Goal: Information Seeking & Learning: Learn about a topic

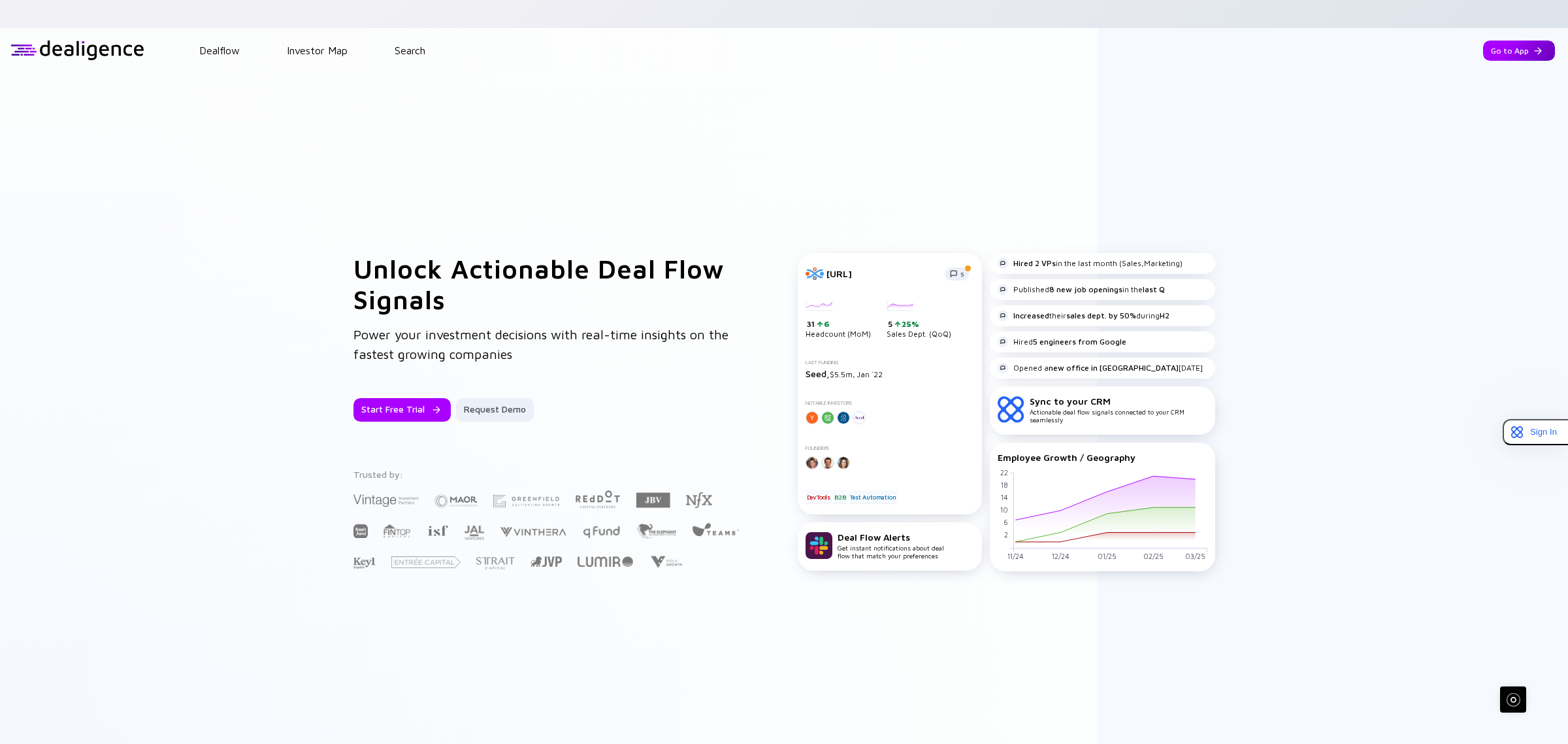
click at [1491, 41] on div "Go to App" at bounding box center [1519, 51] width 72 height 20
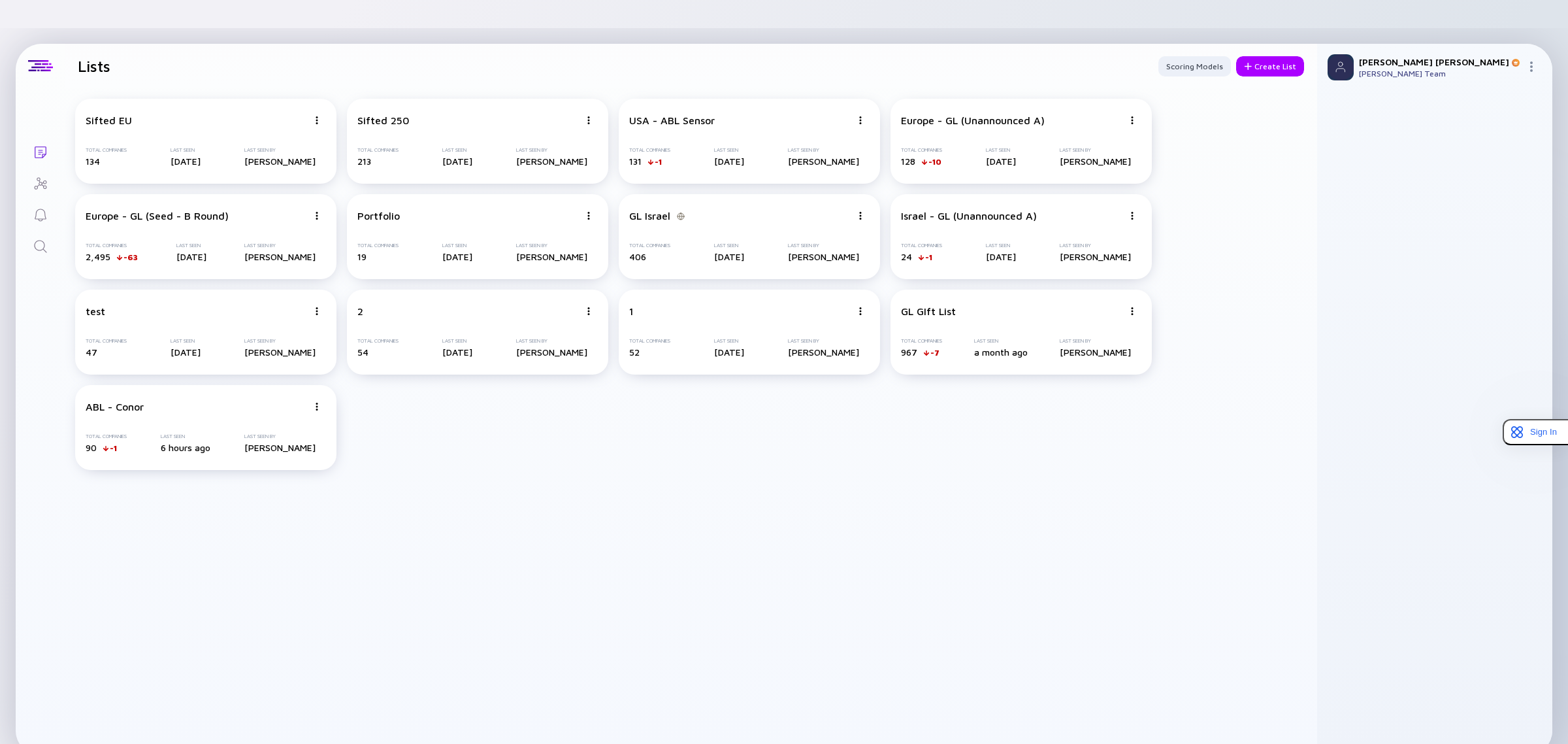
click at [31, 229] on link "Search" at bounding box center [39, 245] width 49 height 31
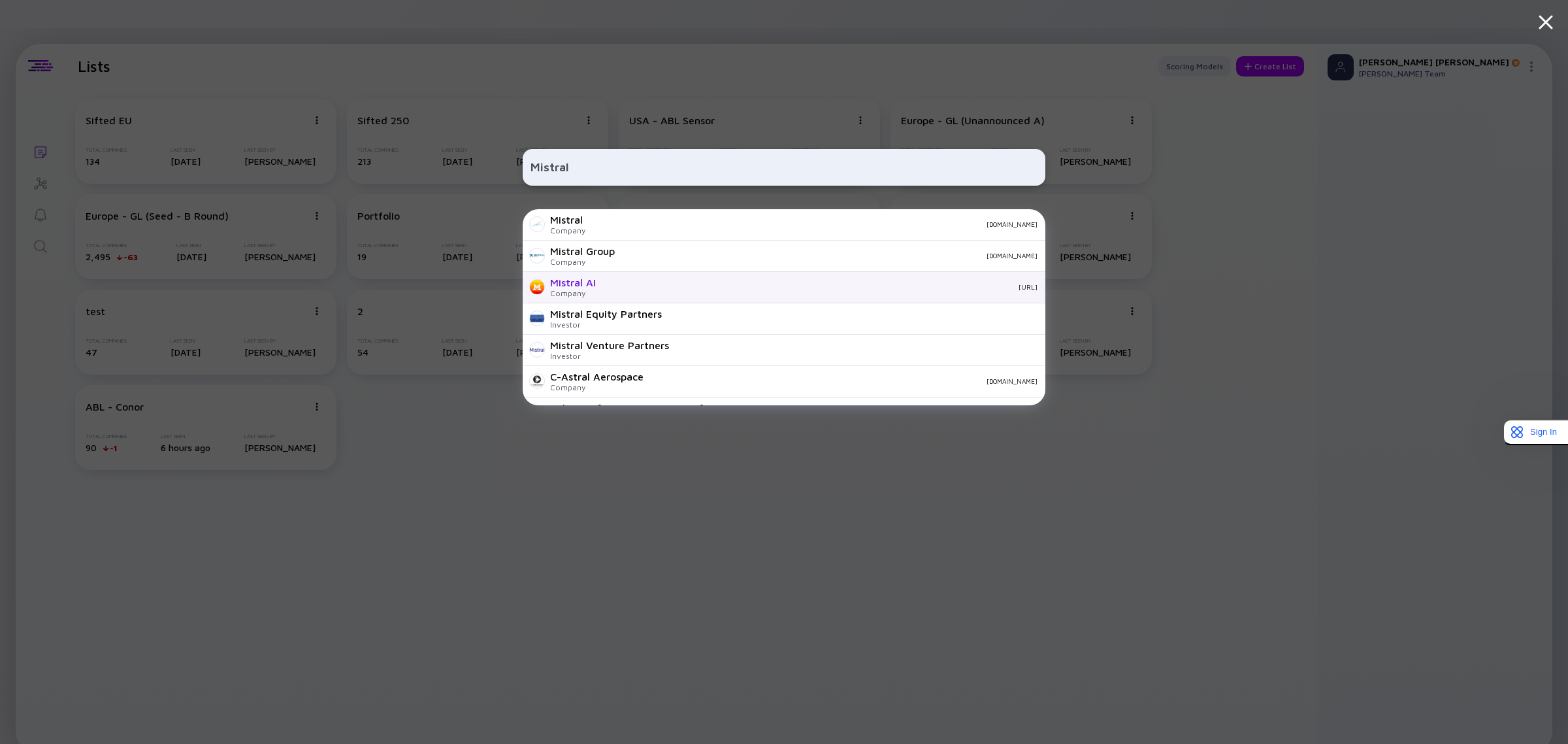
type input "Mistral"
click at [590, 285] on div "Mistral AI" at bounding box center [573, 283] width 45 height 12
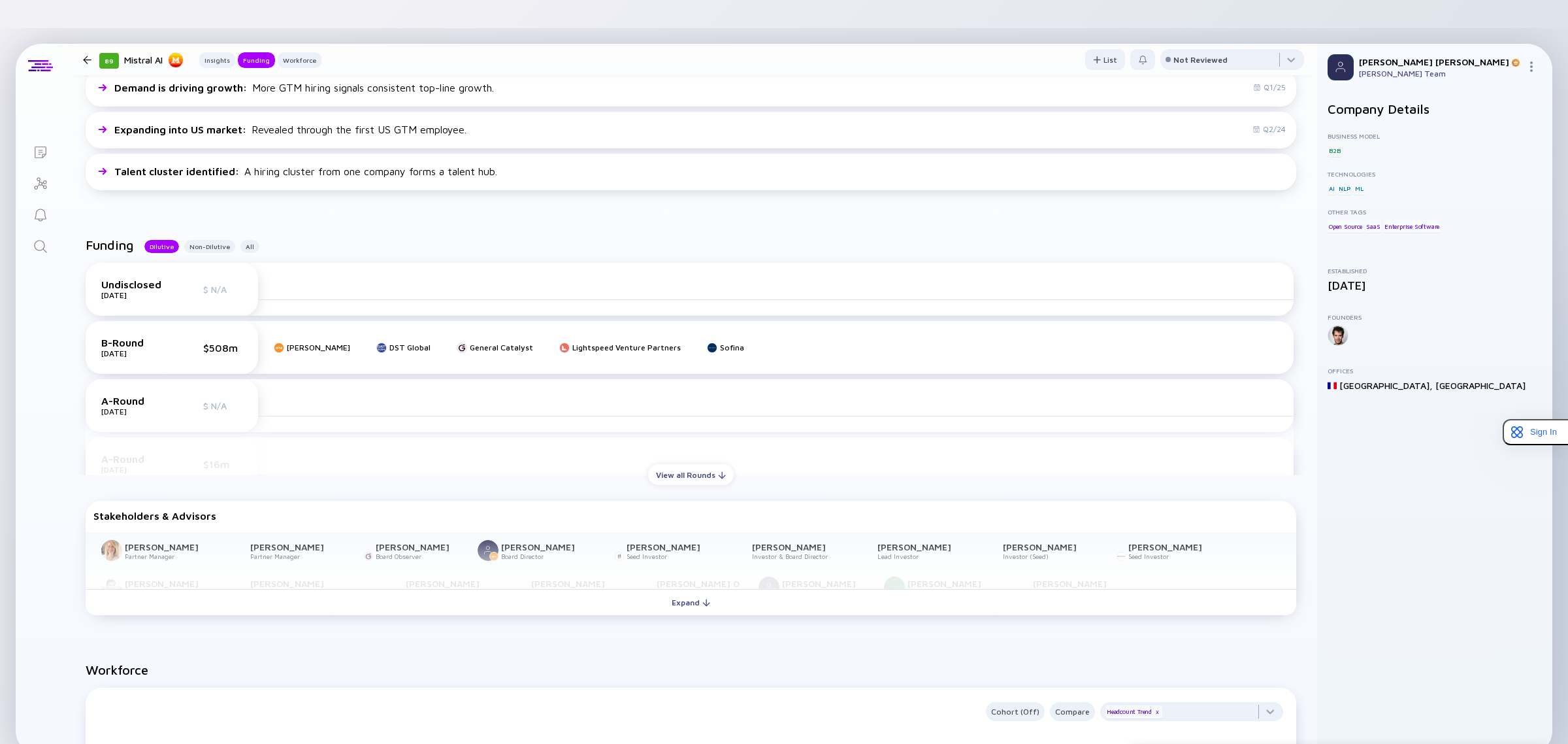
scroll to position [327, 0]
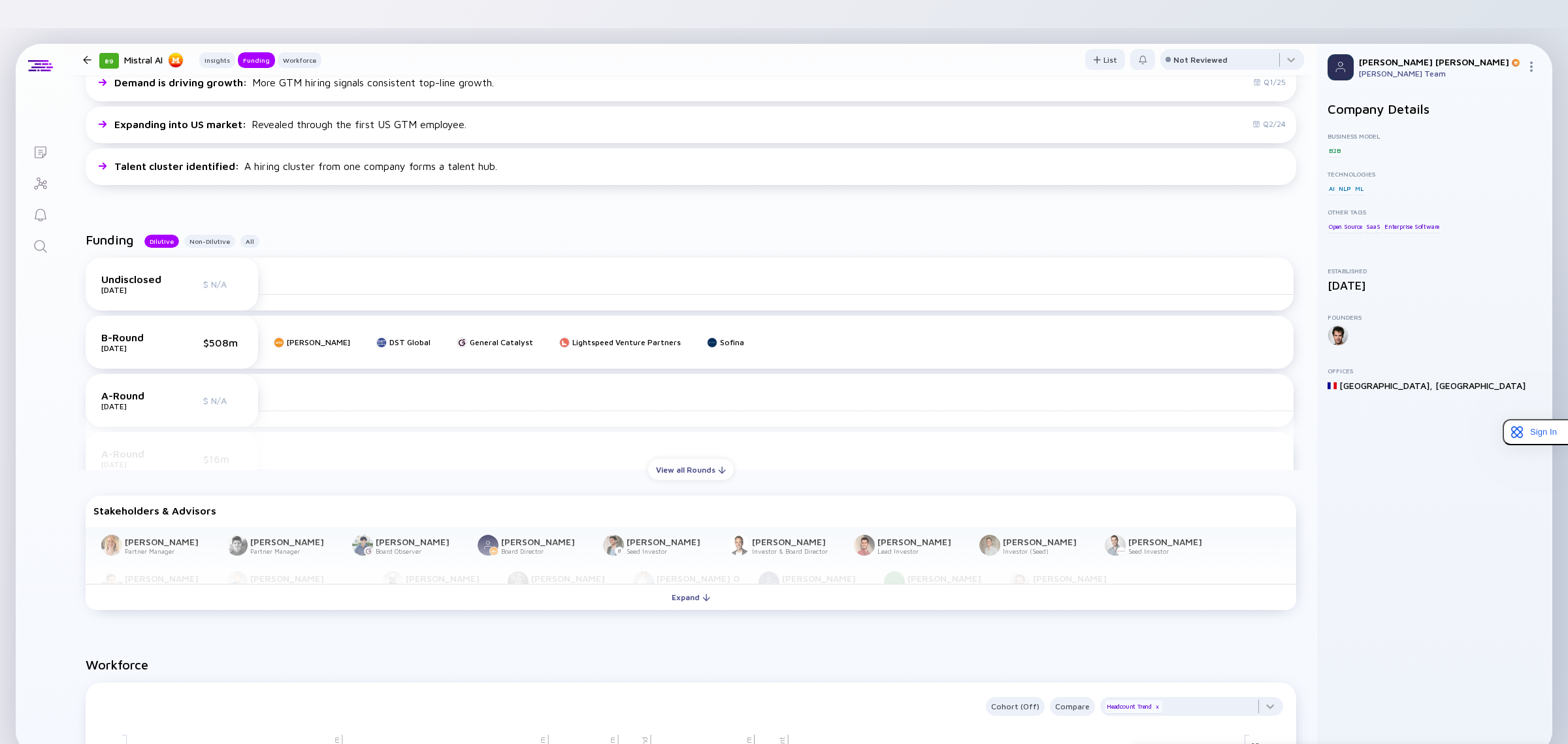
click at [337, 584] on button "Expand" at bounding box center [691, 596] width 1211 height 26
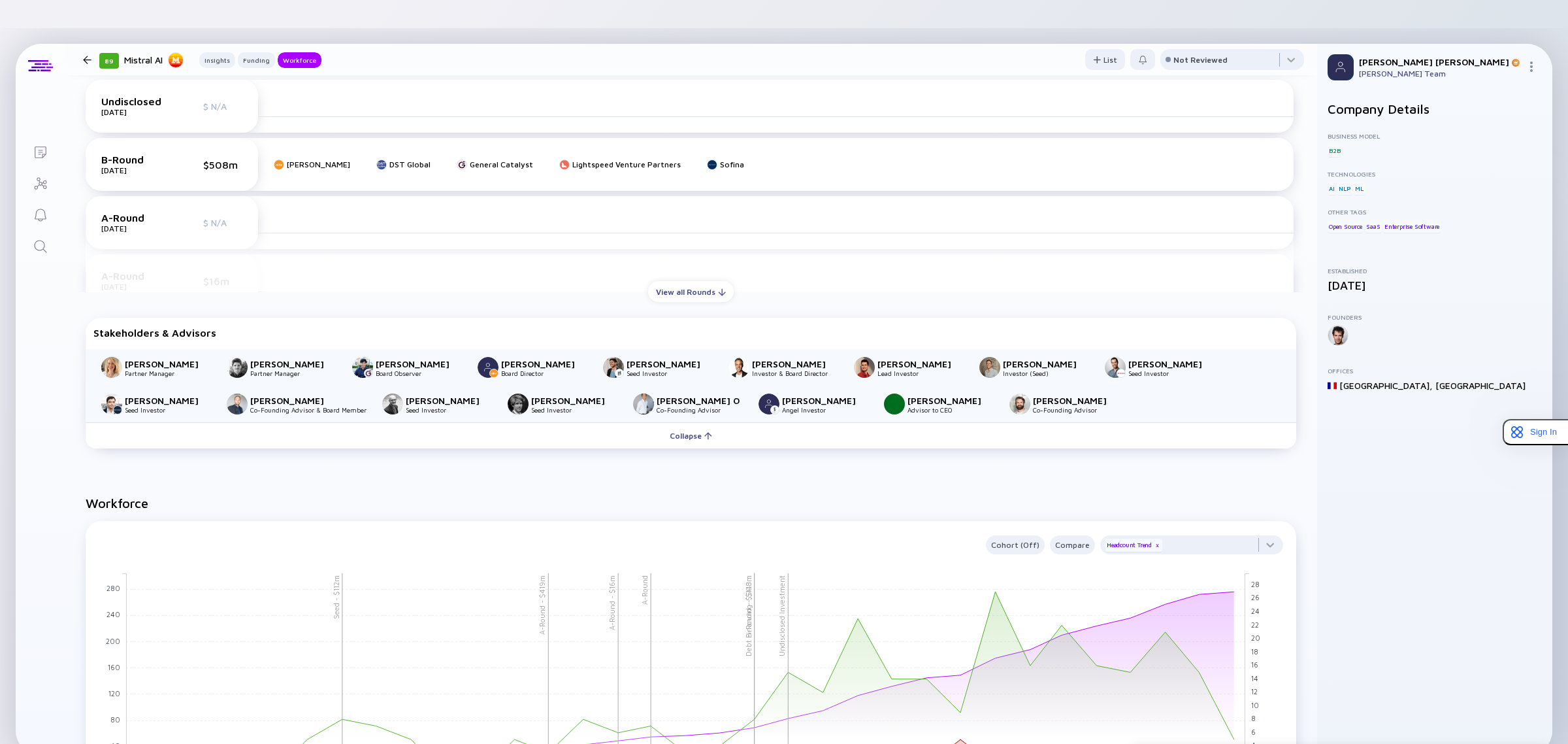
scroll to position [511, 0]
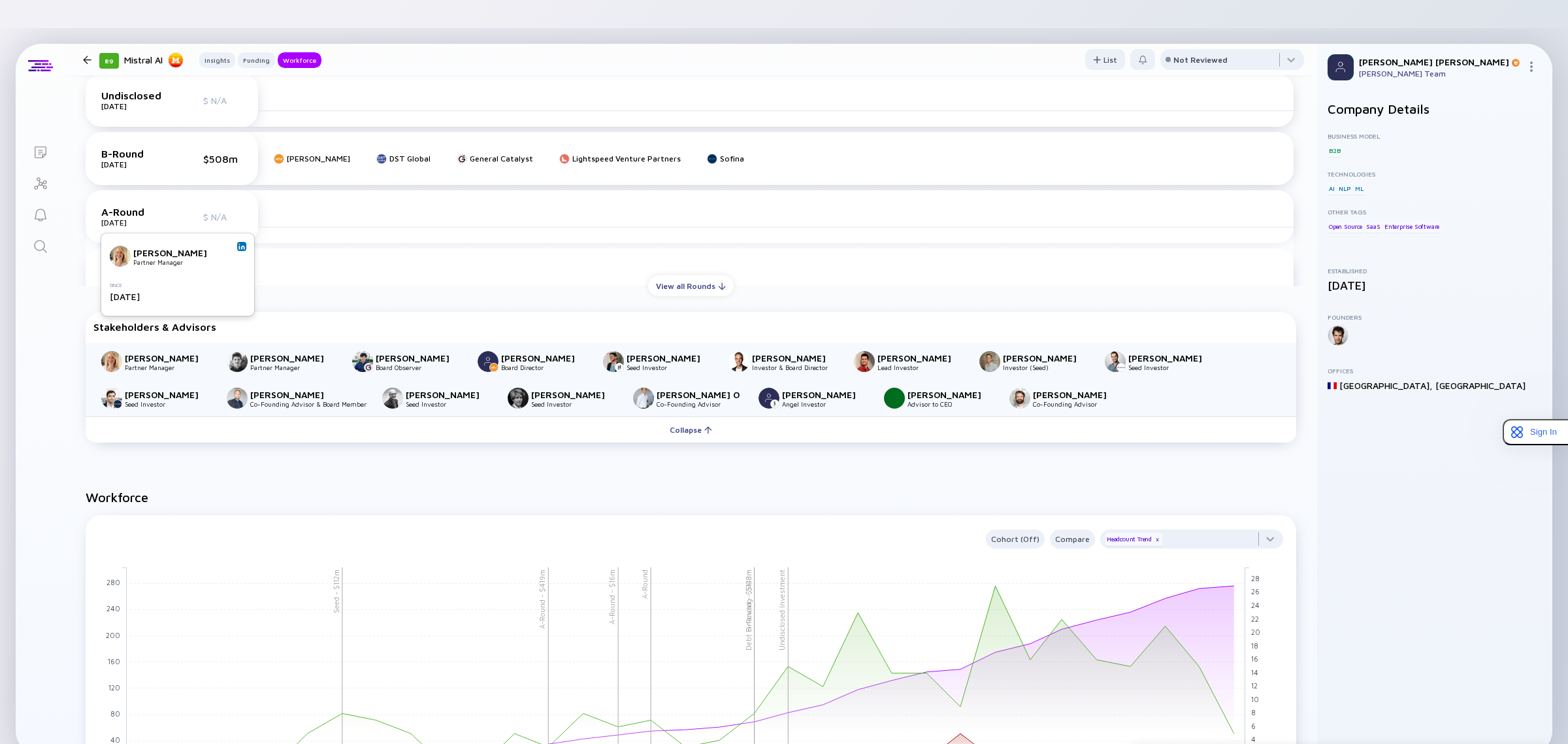
click at [240, 247] on img at bounding box center [242, 247] width 7 height 7
click at [357, 250] on div "[PERSON_NAME] Partner Manager" at bounding box center [301, 256] width 131 height 21
drag, startPoint x: 363, startPoint y: 249, endPoint x: 366, endPoint y: 243, distance: 6.7
click at [363, 249] on div "[PERSON_NAME] Partner Manager Since [DATE]" at bounding box center [301, 275] width 131 height 57
click at [366, 243] on img at bounding box center [368, 247] width 7 height 7
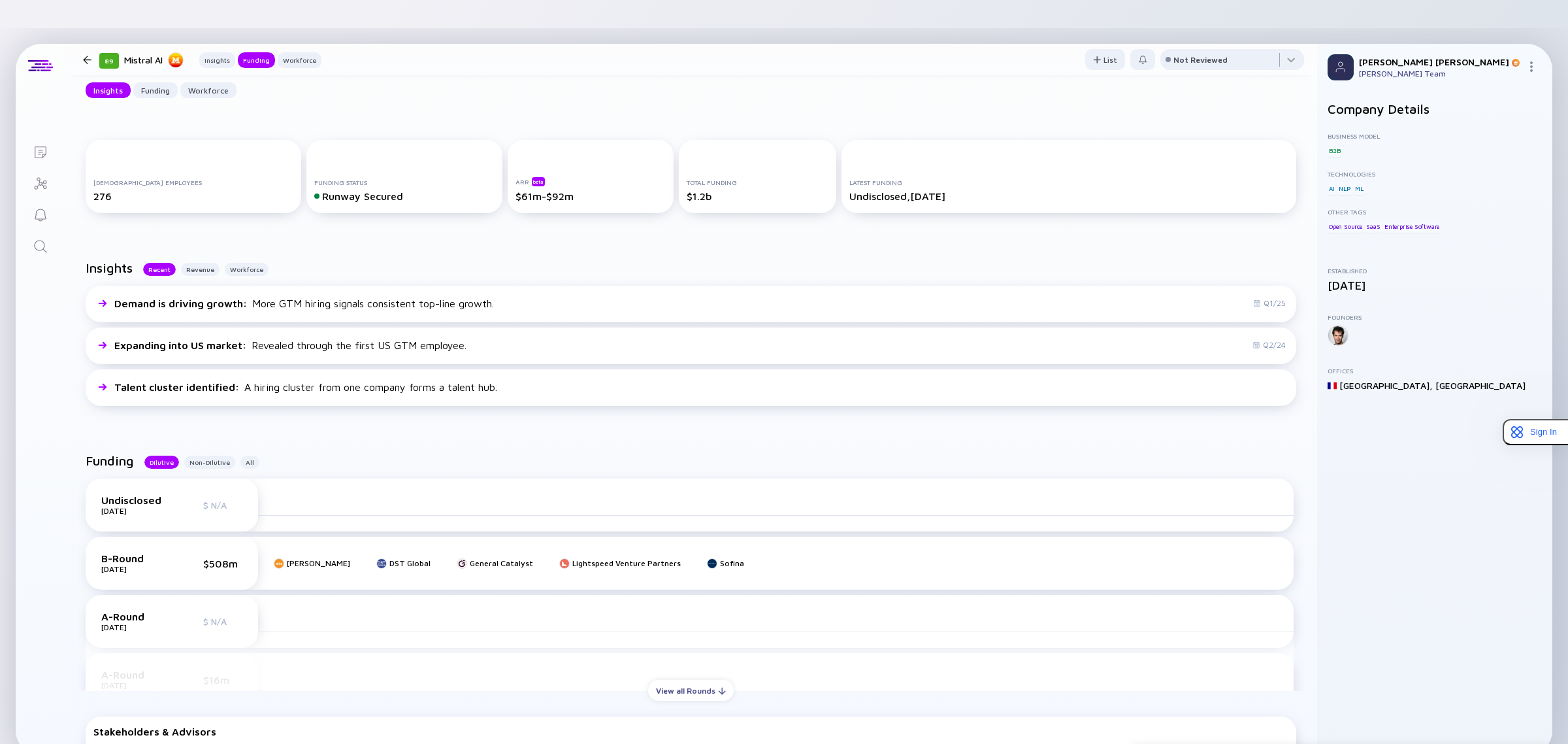
scroll to position [61, 0]
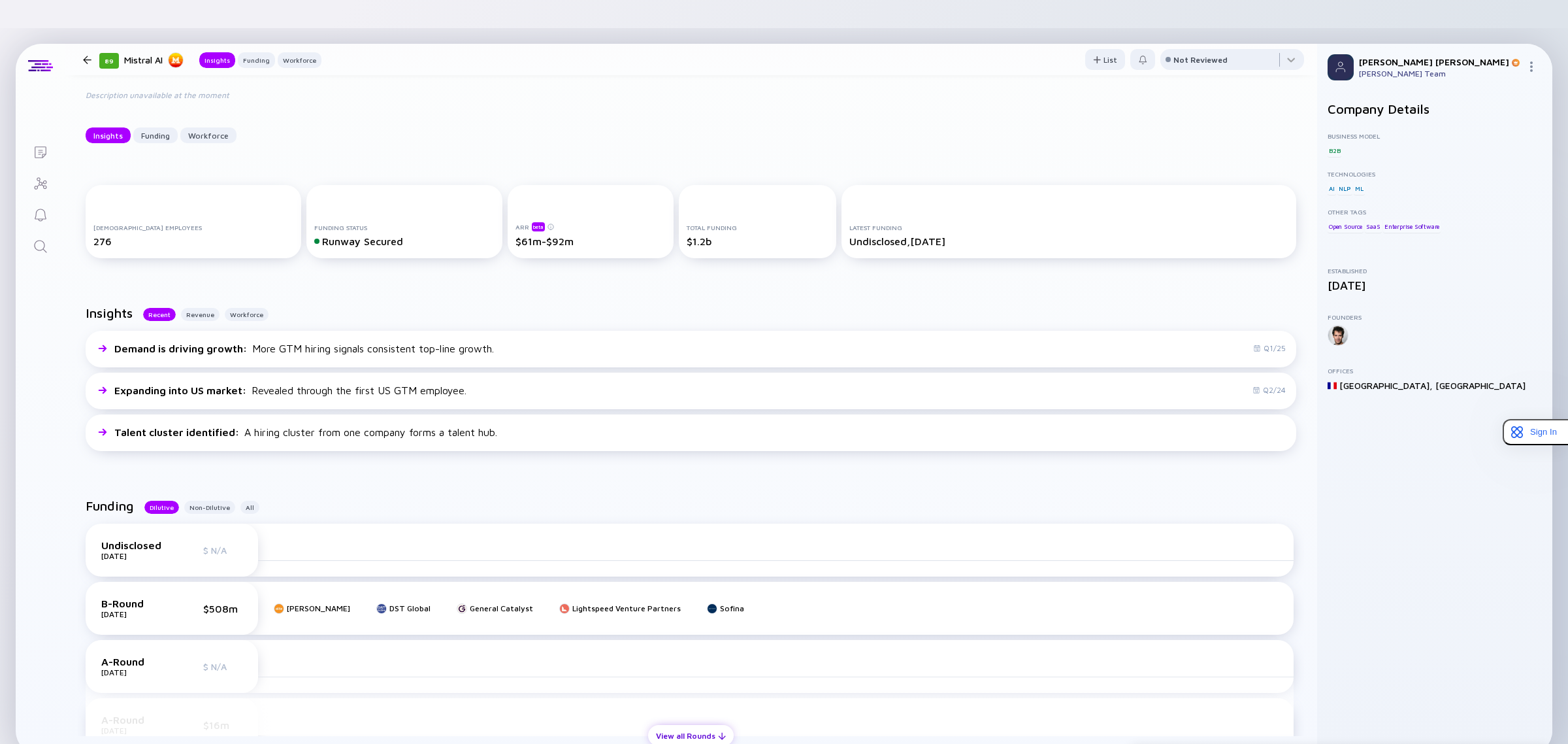
click at [690, 725] on div "View all Rounds" at bounding box center [691, 735] width 86 height 20
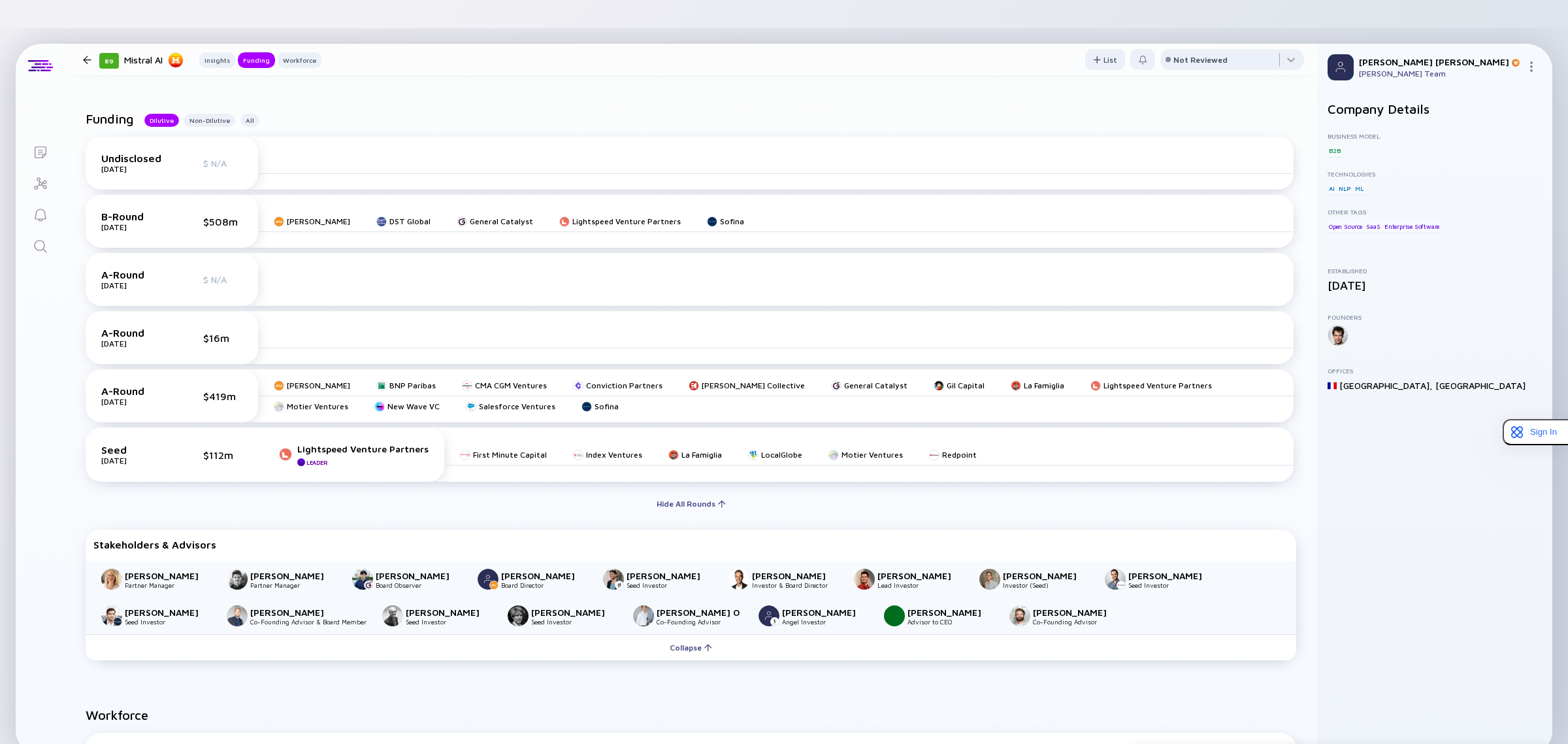
scroll to position [469, 0]
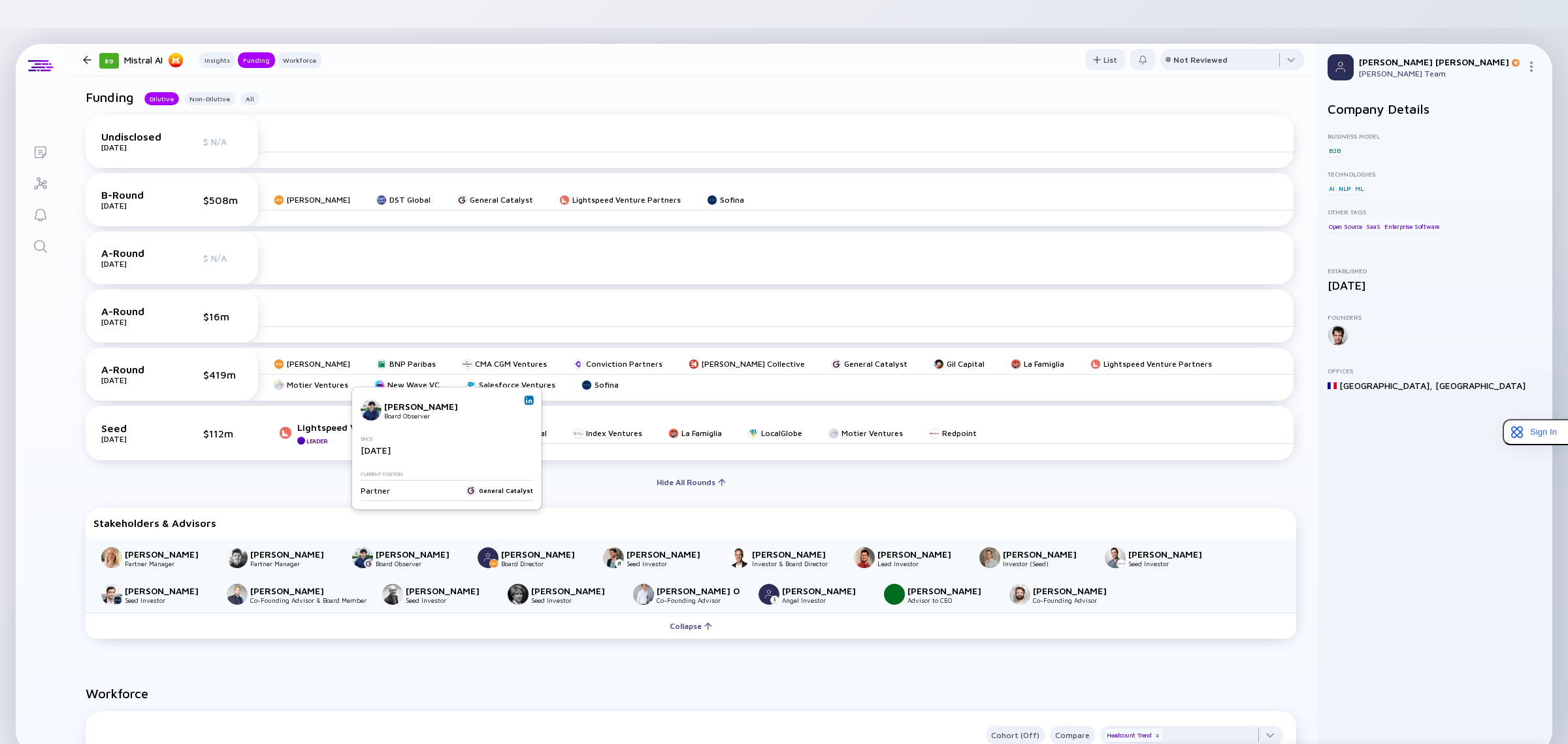
click at [530, 400] on img at bounding box center [529, 400] width 7 height 7
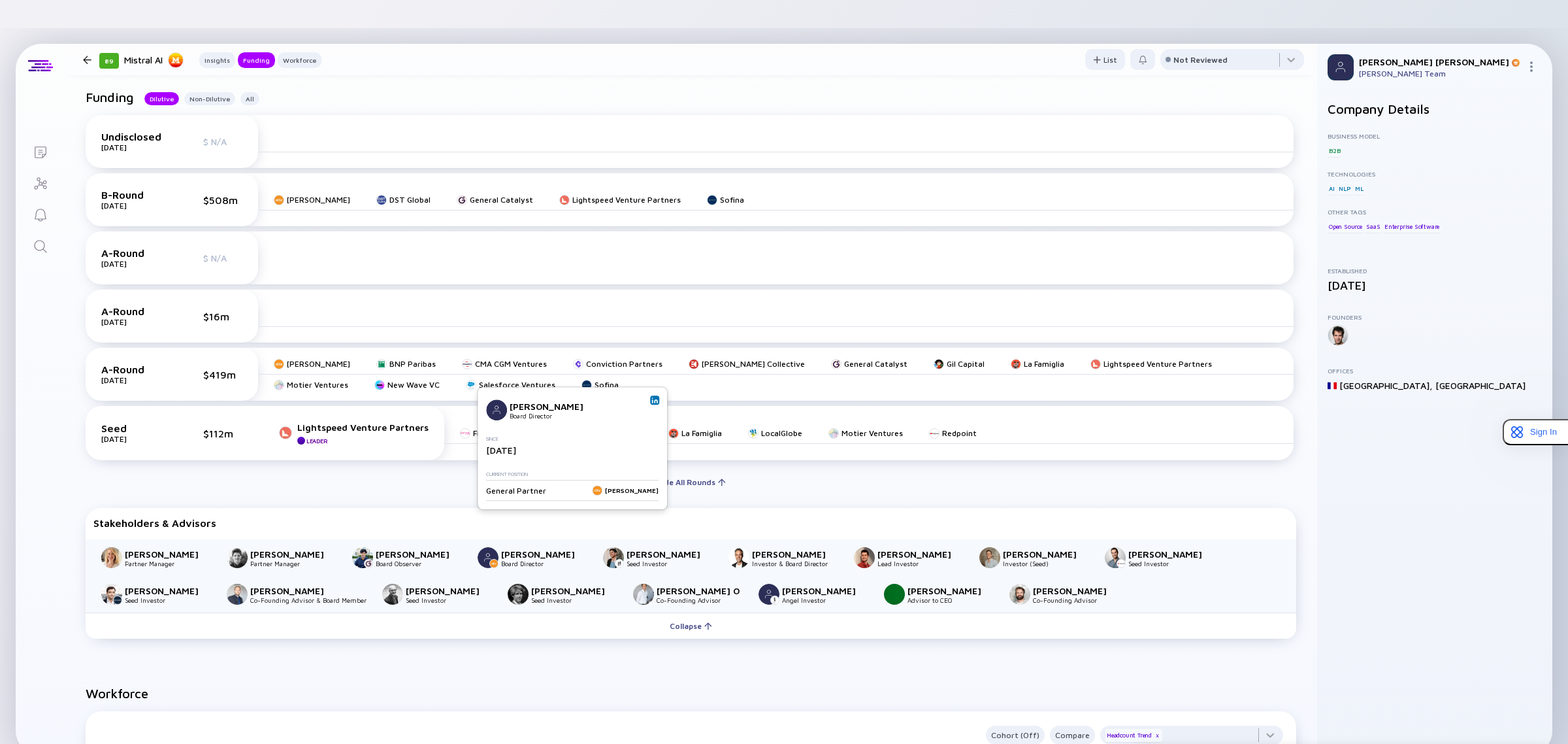
click at [654, 400] on img at bounding box center [655, 400] width 7 height 7
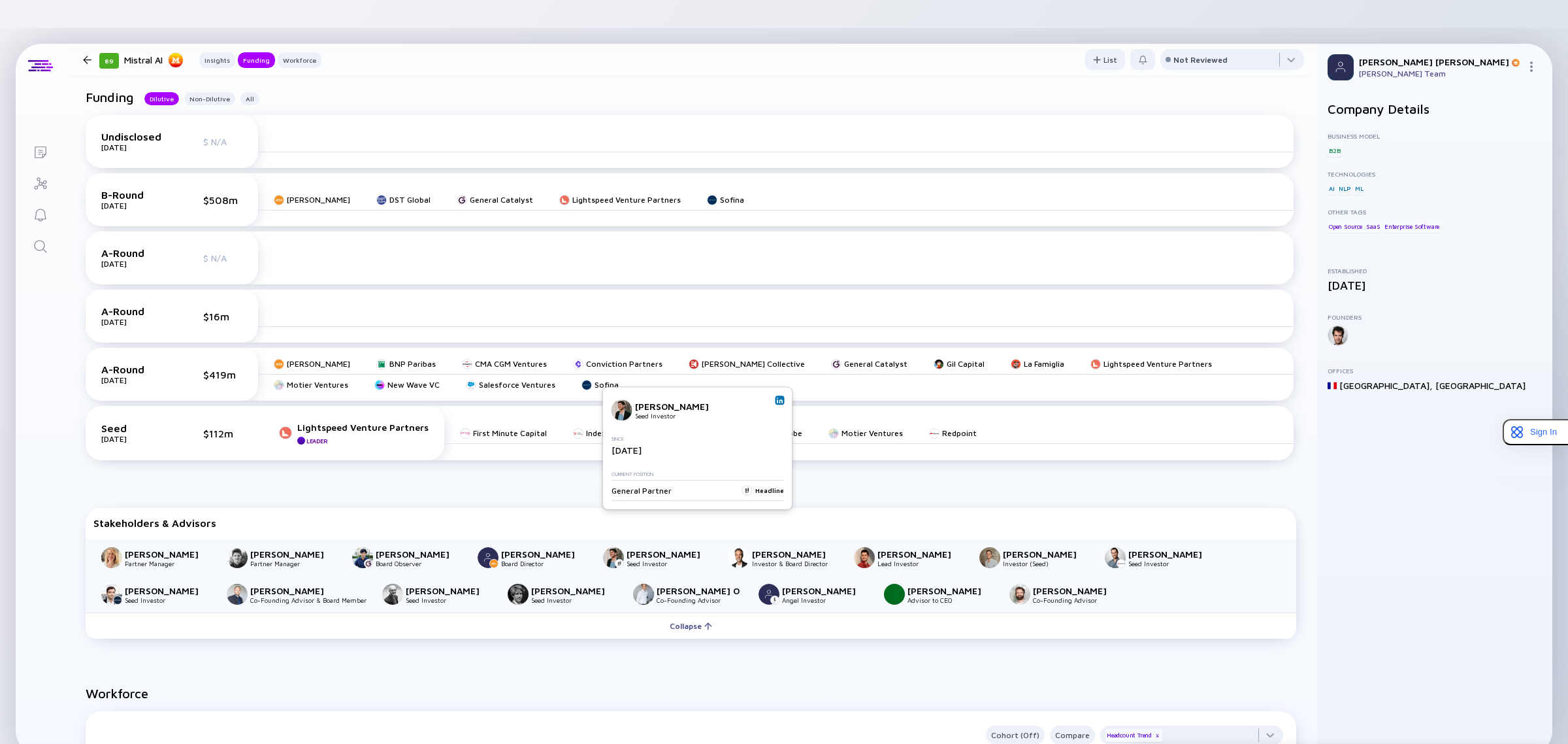
click at [778, 400] on img at bounding box center [780, 400] width 7 height 7
click at [867, 437] on img at bounding box center [869, 440] width 7 height 7
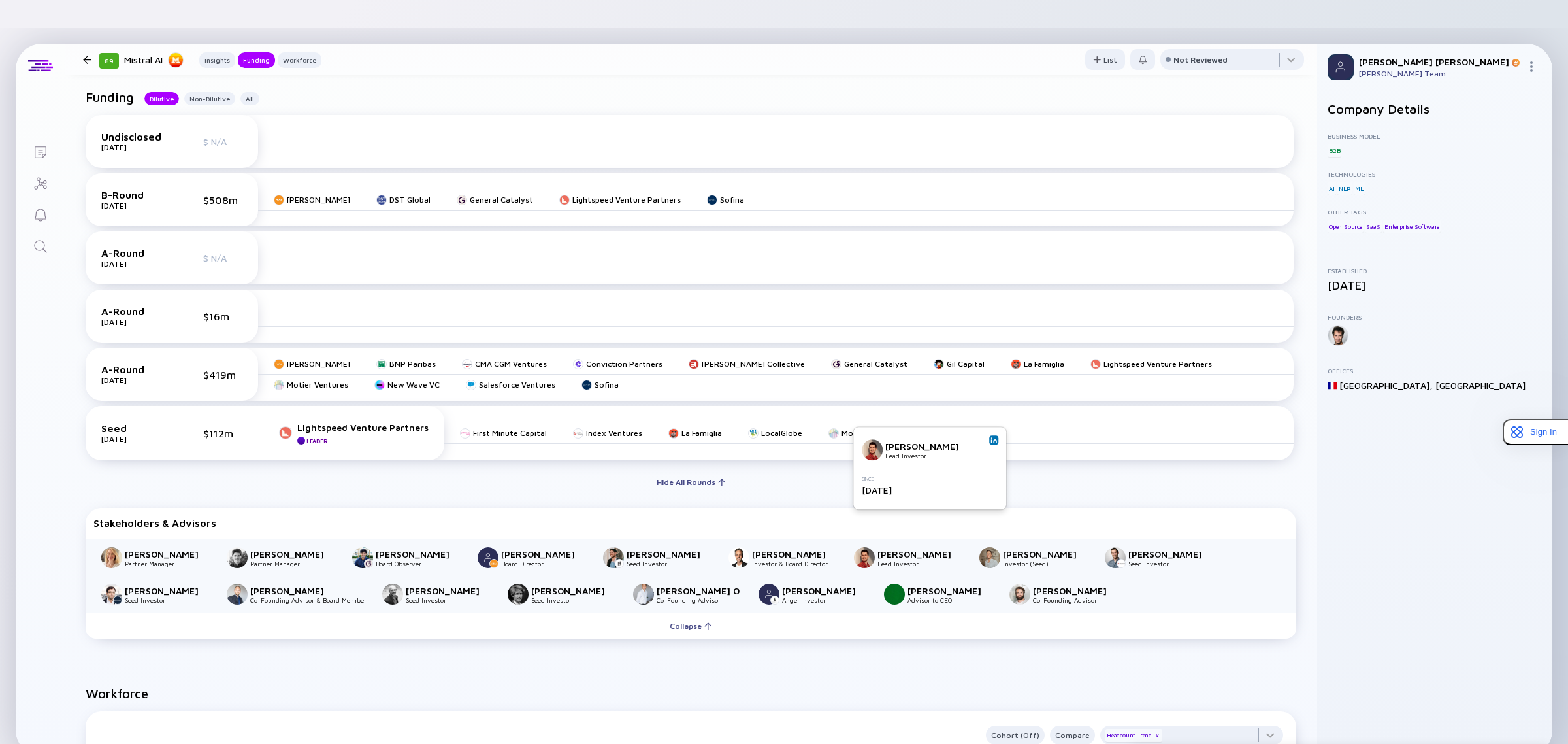
click at [993, 439] on img at bounding box center [993, 440] width 7 height 7
click at [1118, 439] on img at bounding box center [1120, 440] width 7 height 7
click at [1281, 403] on img at bounding box center [1281, 400] width 7 height 7
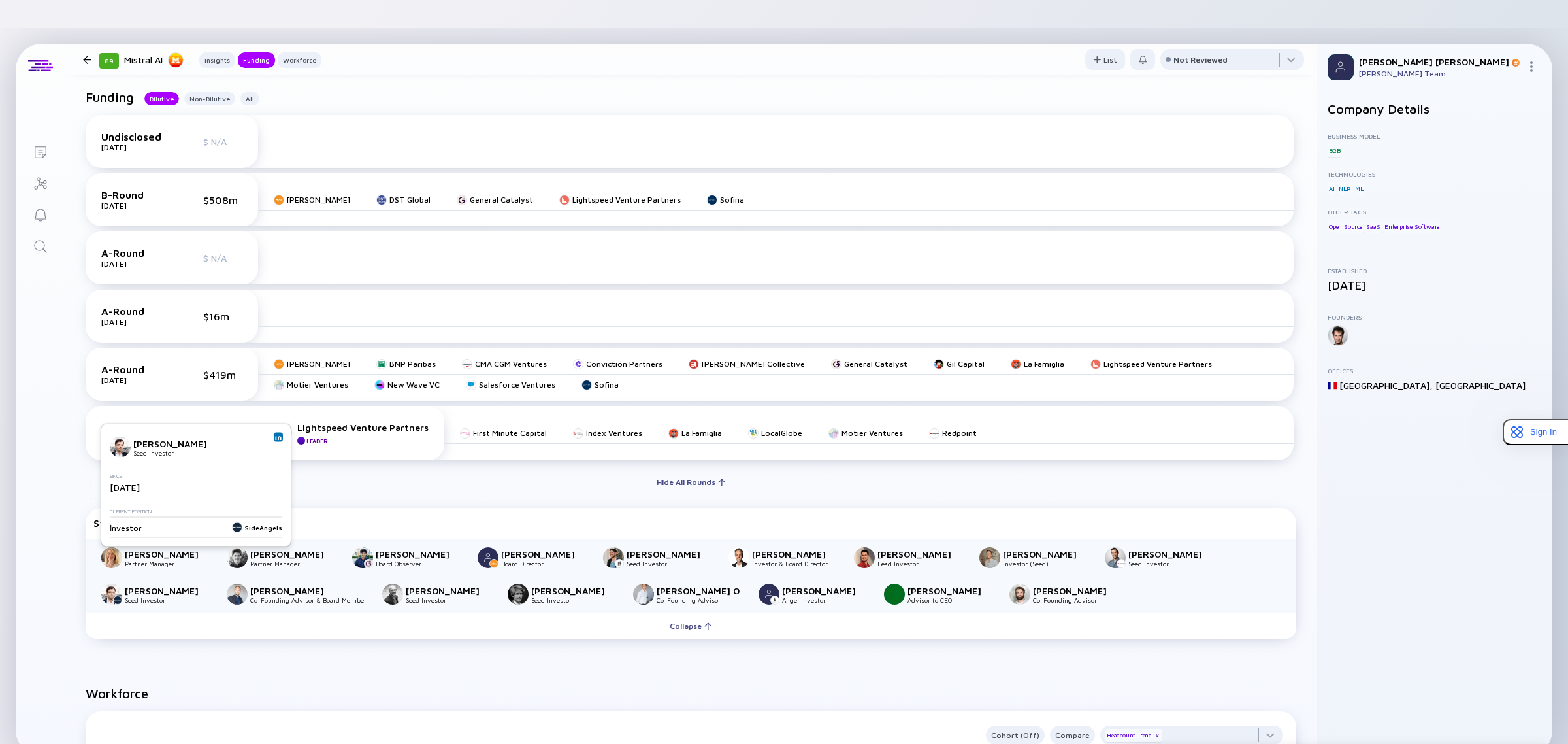
click at [279, 439] on img at bounding box center [279, 437] width 7 height 7
click at [373, 475] on img at bounding box center [377, 477] width 7 height 7
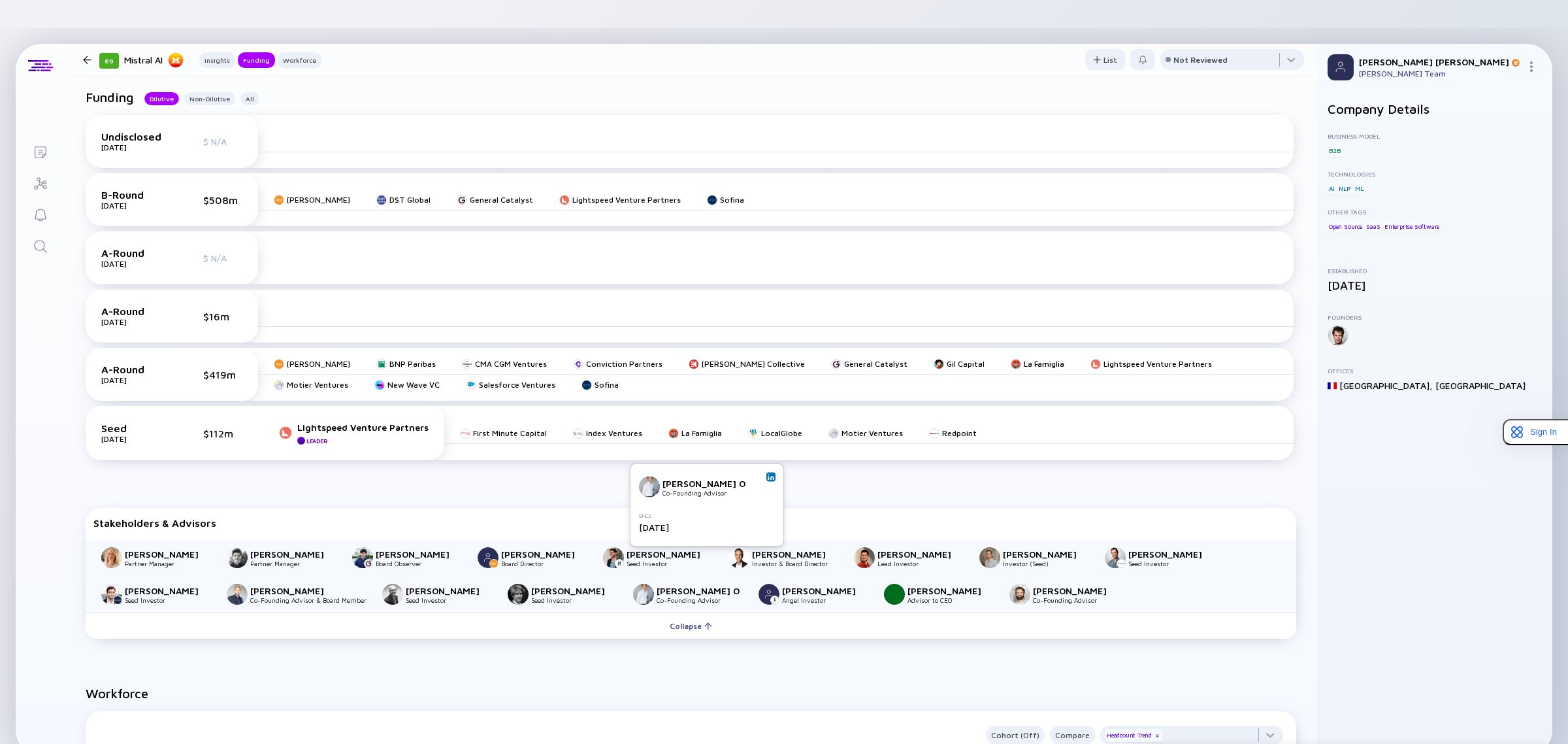
click at [770, 474] on img at bounding box center [771, 477] width 7 height 7
click at [771, 476] on img at bounding box center [771, 477] width 7 height 7
click at [1026, 475] on link at bounding box center [1022, 477] width 9 height 9
click at [1144, 477] on img at bounding box center [1147, 477] width 7 height 7
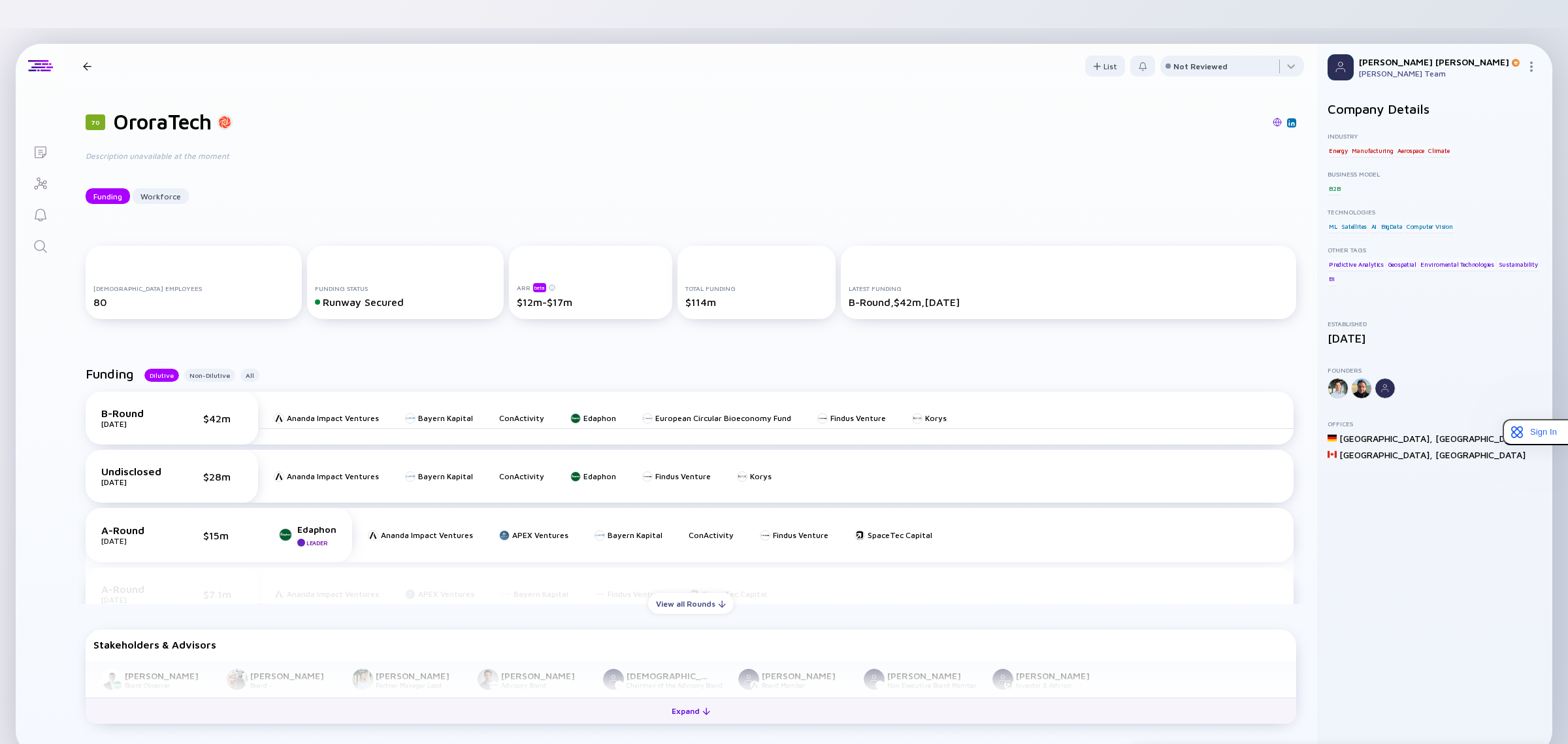
click at [510, 697] on button "Expand" at bounding box center [691, 710] width 1211 height 26
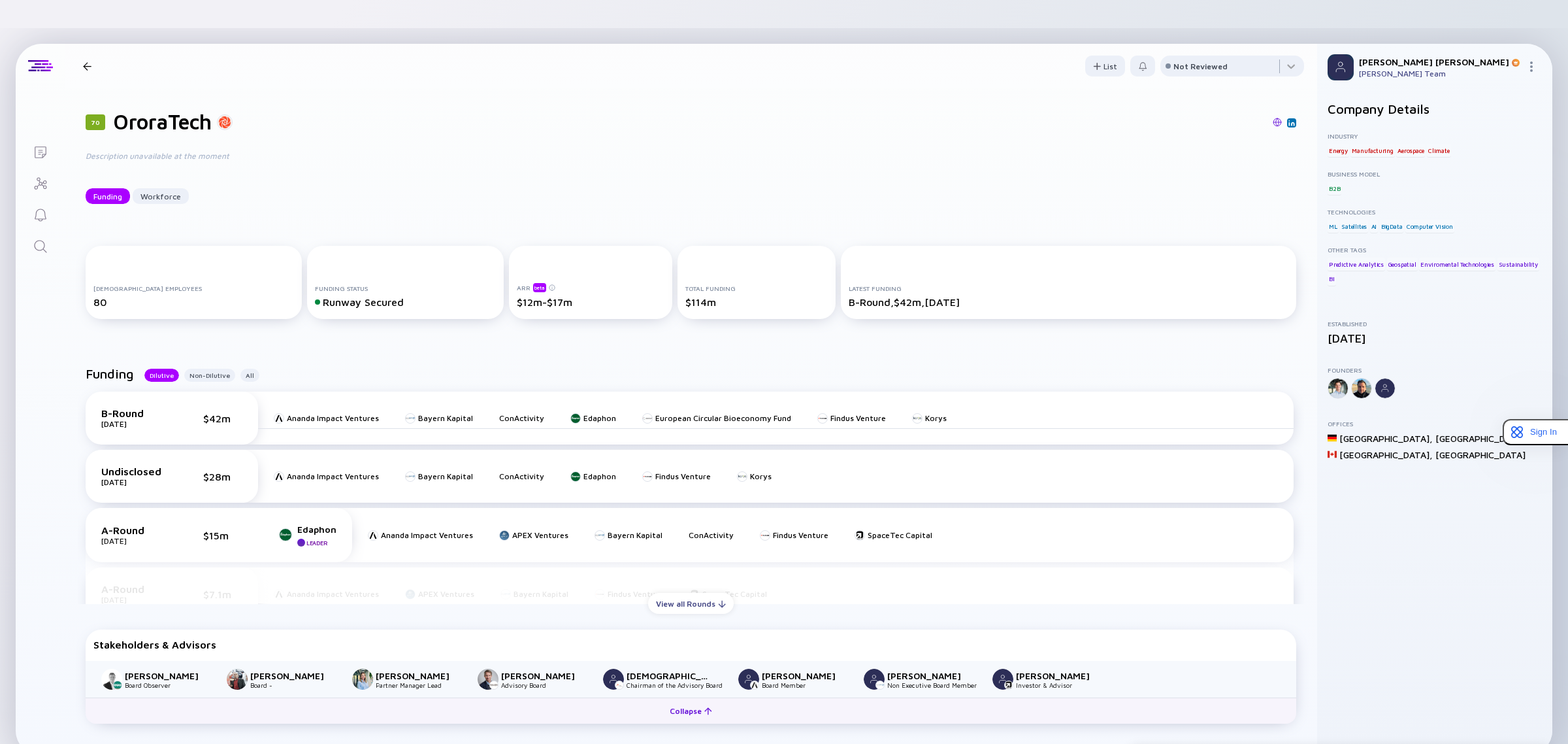
click at [510, 697] on button "Collapse" at bounding box center [691, 710] width 1211 height 26
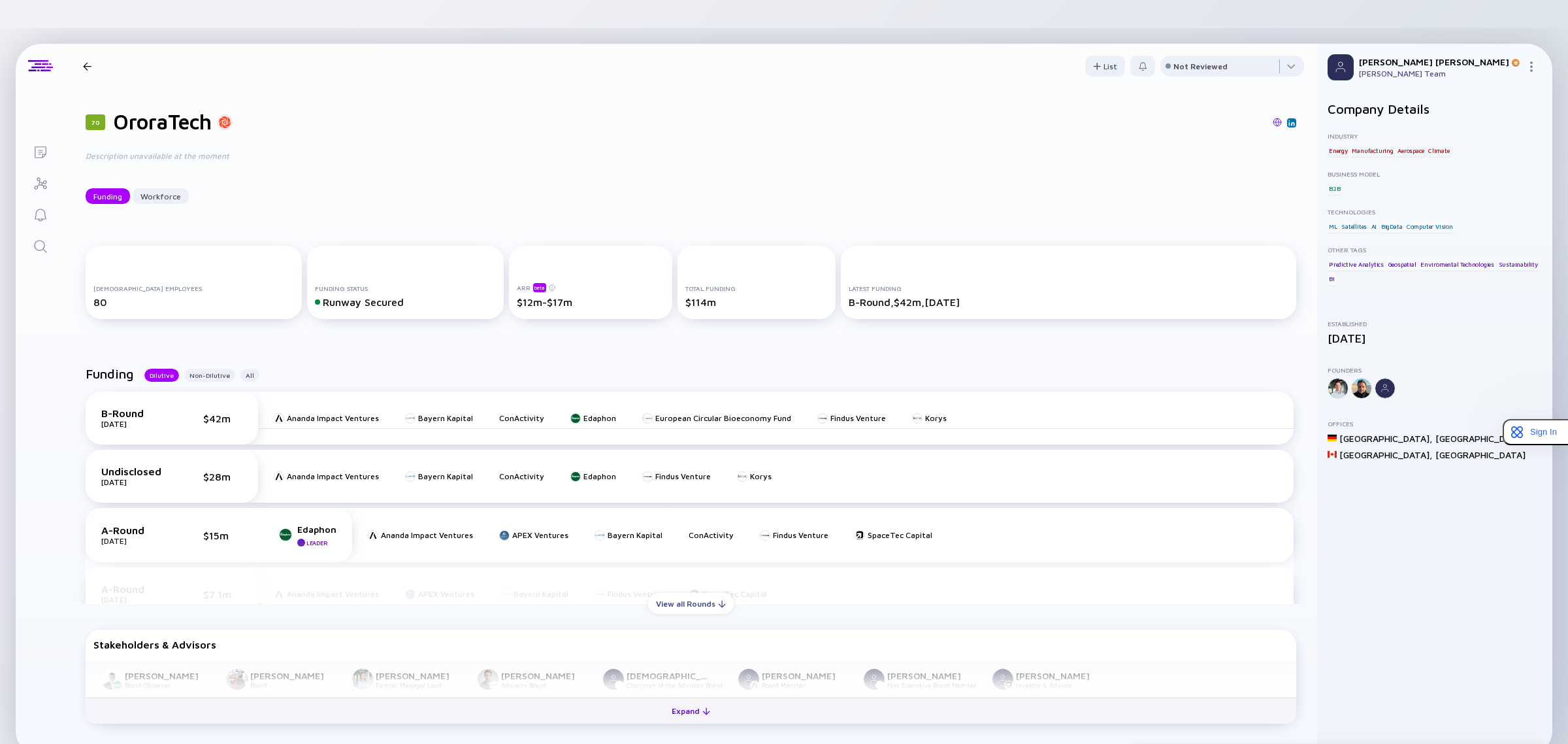
click at [510, 697] on button "Expand" at bounding box center [691, 710] width 1211 height 26
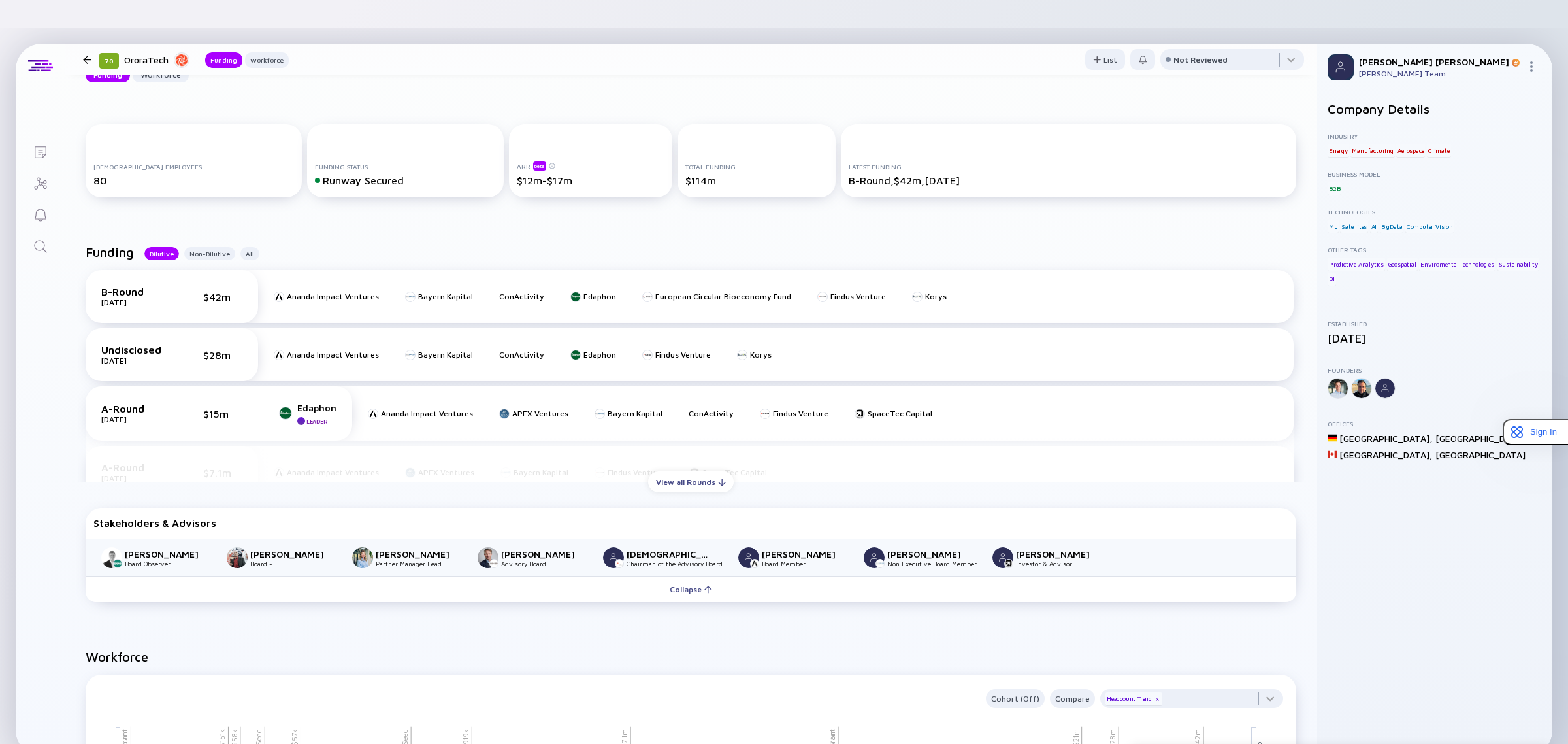
scroll to position [122, 0]
click at [951, 402] on link at bounding box center [955, 402] width 9 height 9
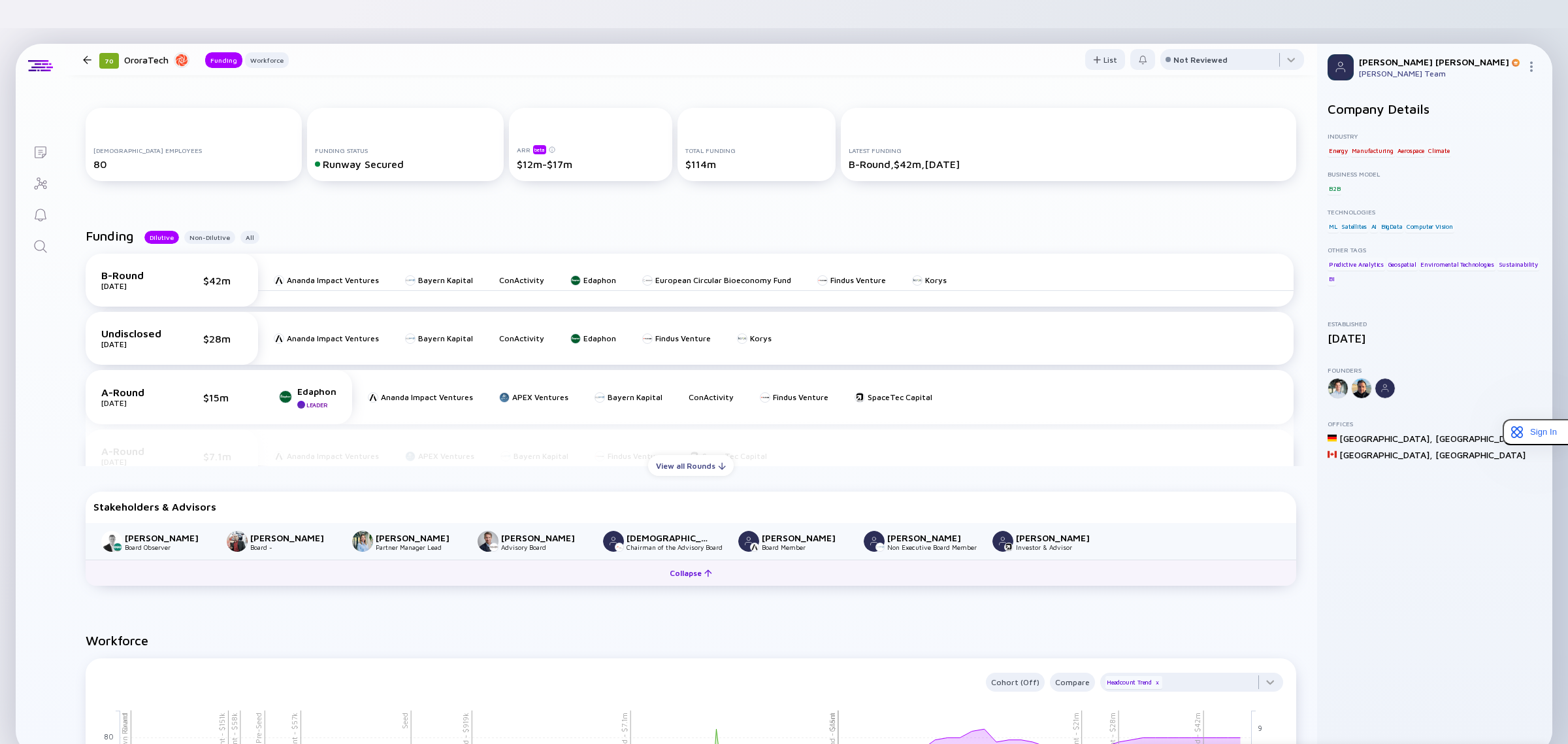
scroll to position [142, 0]
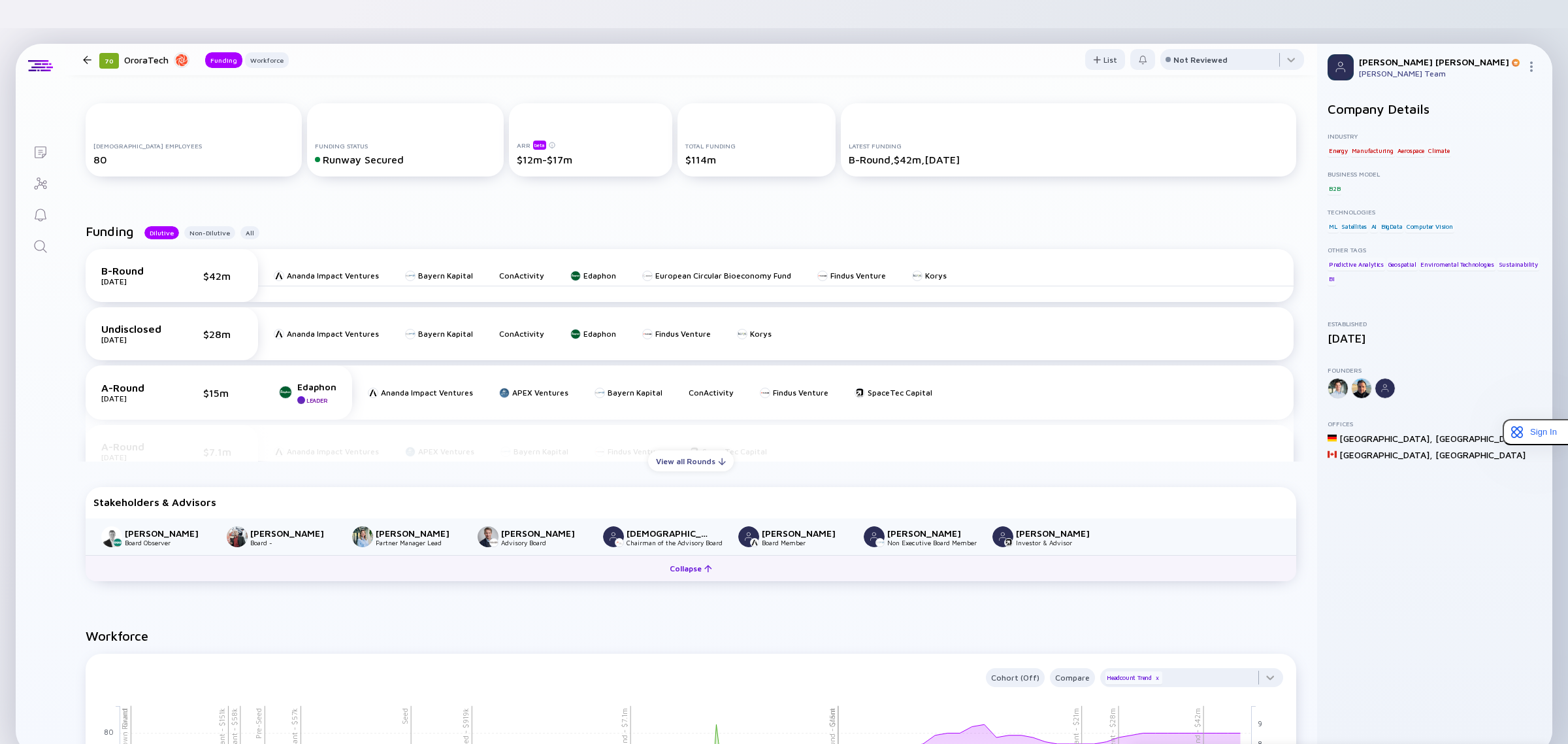
click at [693, 558] on div "Collapse" at bounding box center [690, 568] width 58 height 20
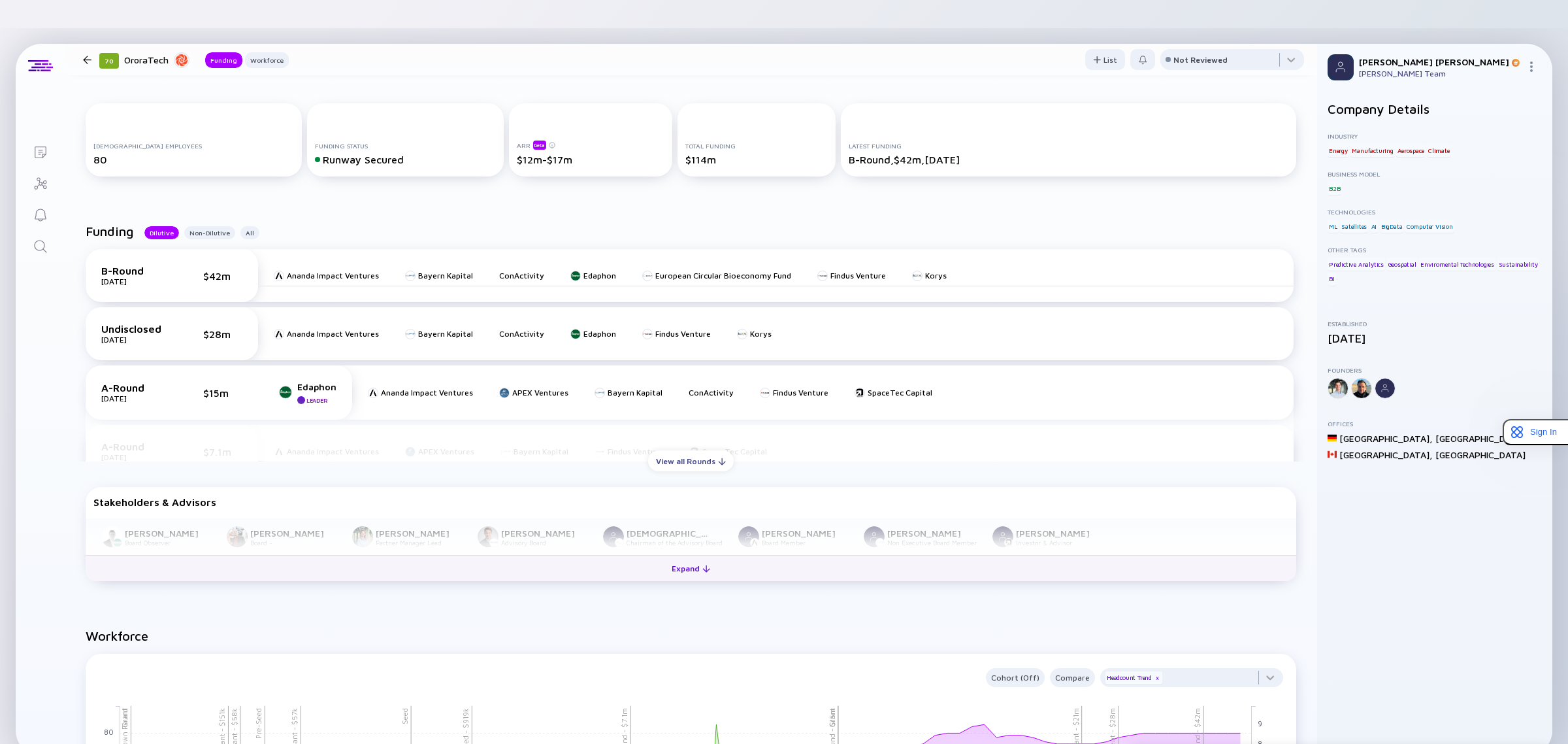
click at [693, 558] on div "Expand" at bounding box center [690, 568] width 54 height 20
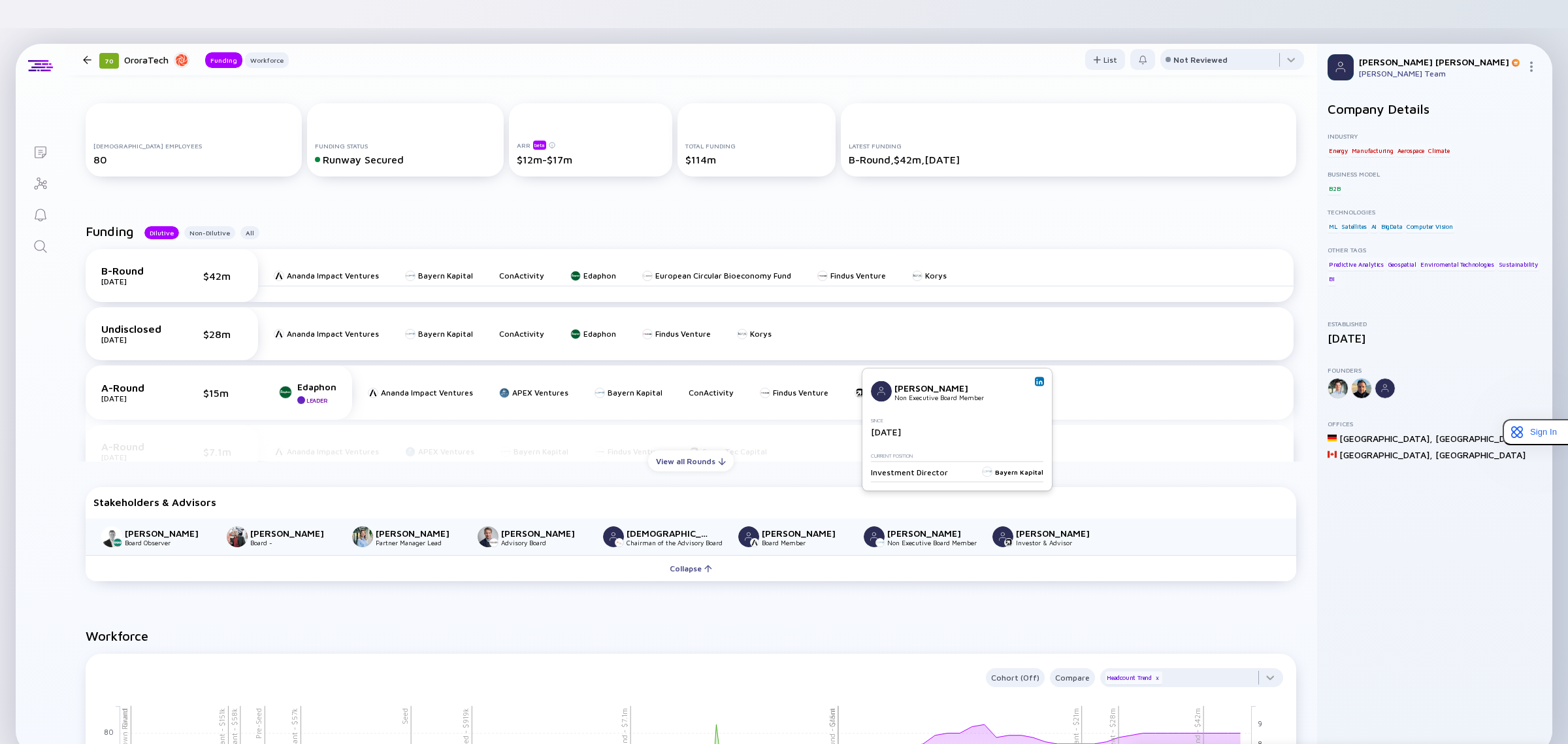
click at [1040, 383] on img at bounding box center [1040, 382] width 7 height 7
click at [1040, 376] on div "Benjamin Schwiewagner Non Executive Board Member Since May 2021 Current Positio…" at bounding box center [957, 429] width 190 height 122
click at [1035, 384] on link at bounding box center [1040, 382] width 9 height 9
click at [1166, 383] on img at bounding box center [1166, 382] width 7 height 7
click at [652, 384] on img at bounding box center [655, 382] width 7 height 7
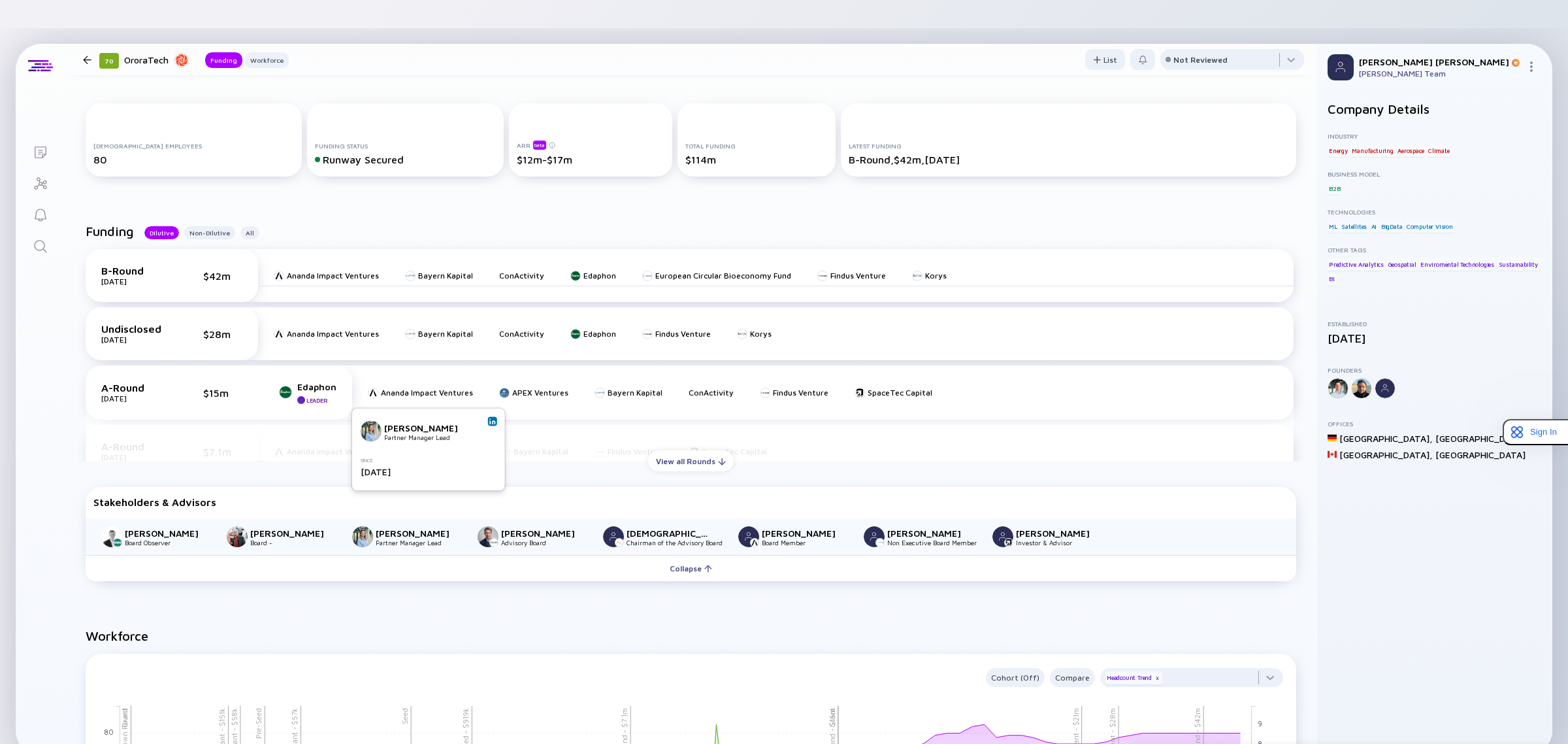
click at [484, 420] on div "Mariana Stang Partner Manager Lead Since January 2023" at bounding box center [428, 450] width 137 height 64
click at [492, 418] on img at bounding box center [492, 422] width 7 height 7
